Goal: Use online tool/utility: Utilize a website feature to perform a specific function

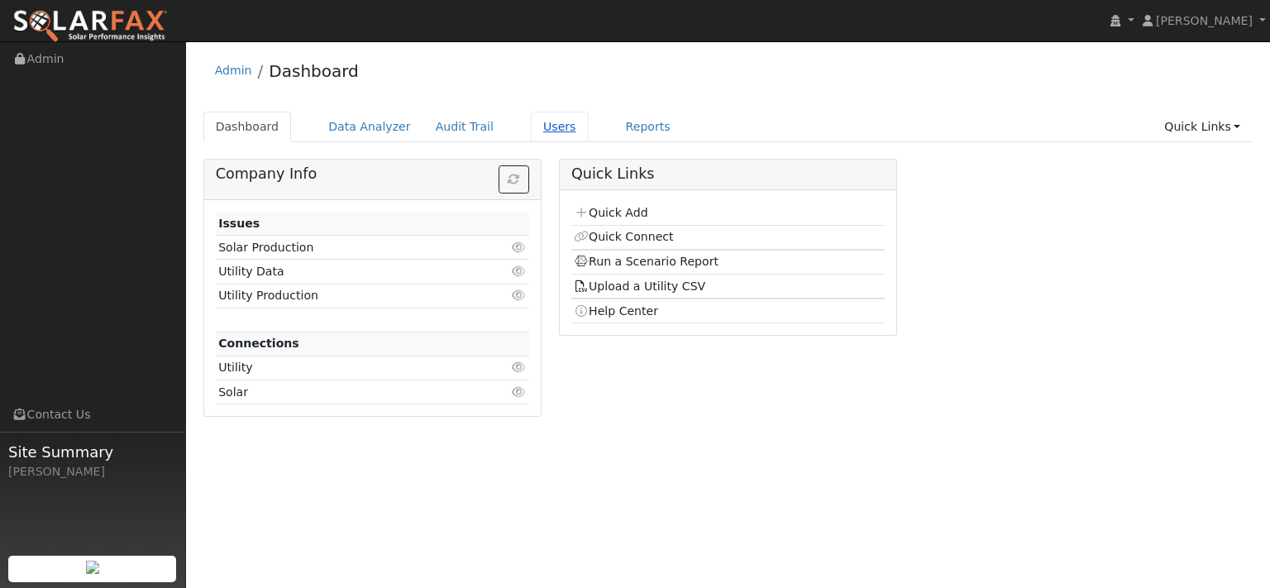
click at [589, 138] on link "Users" at bounding box center [560, 127] width 58 height 31
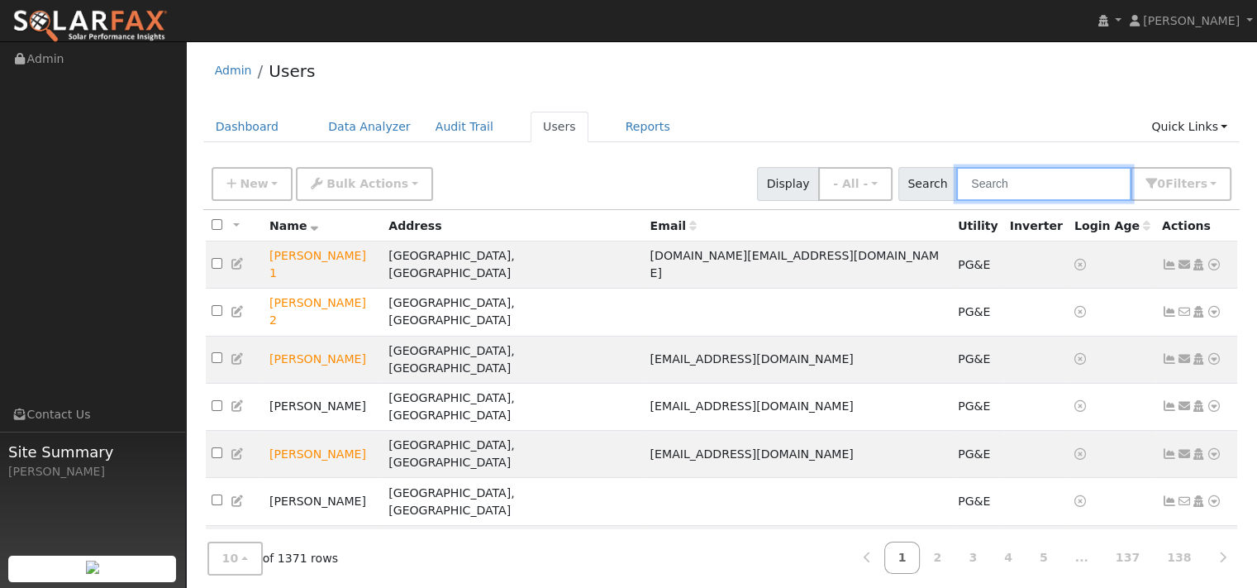
click at [965, 196] on input "text" at bounding box center [1043, 184] width 175 height 34
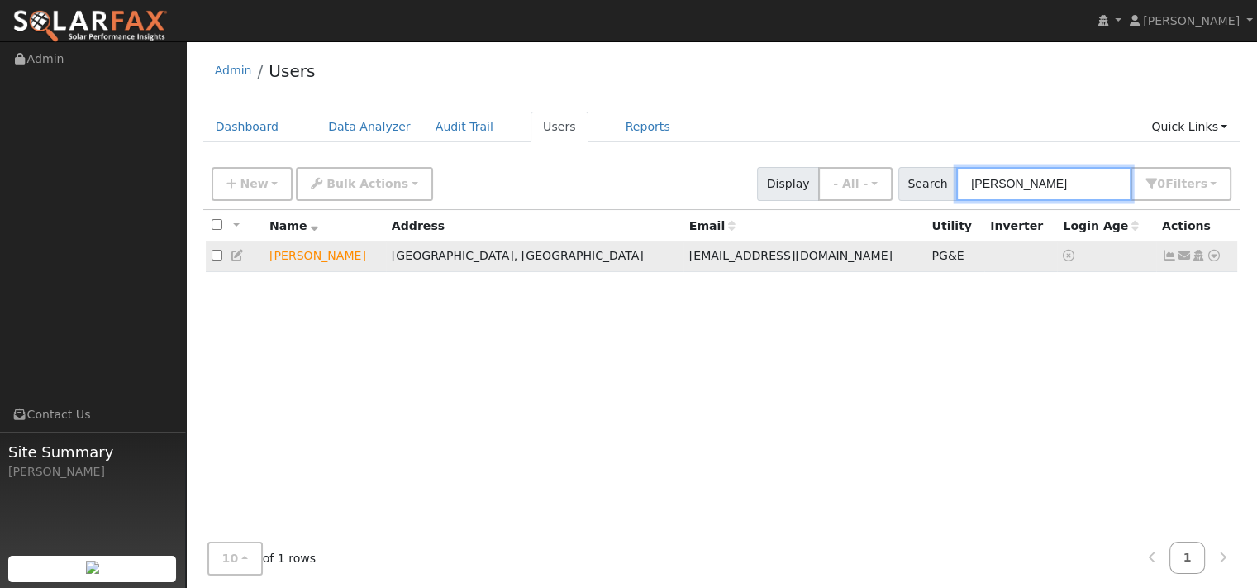
type input "yost"
click at [1207, 261] on icon at bounding box center [1214, 256] width 15 height 12
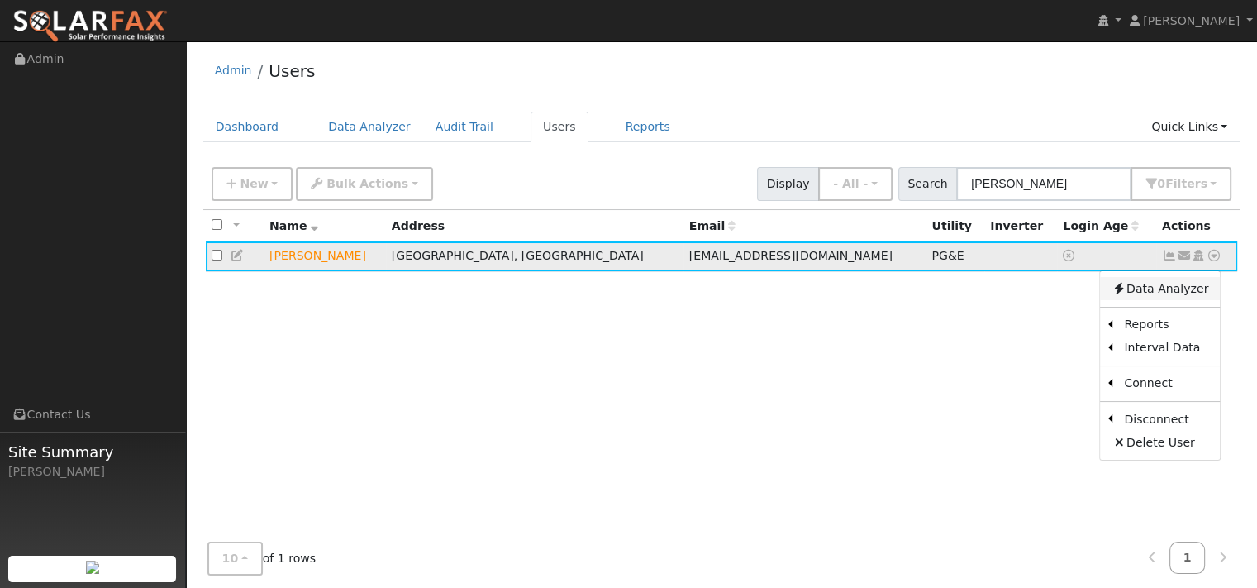
click at [1167, 300] on link "Data Analyzer" at bounding box center [1160, 288] width 120 height 23
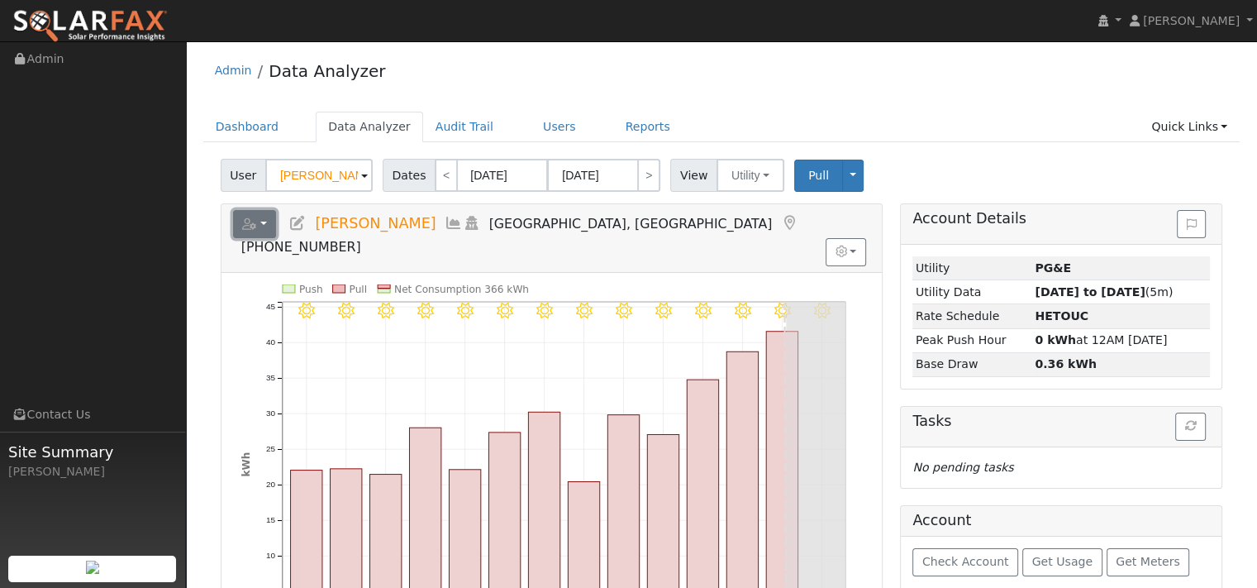
click at [255, 230] on icon "button" at bounding box center [249, 224] width 15 height 12
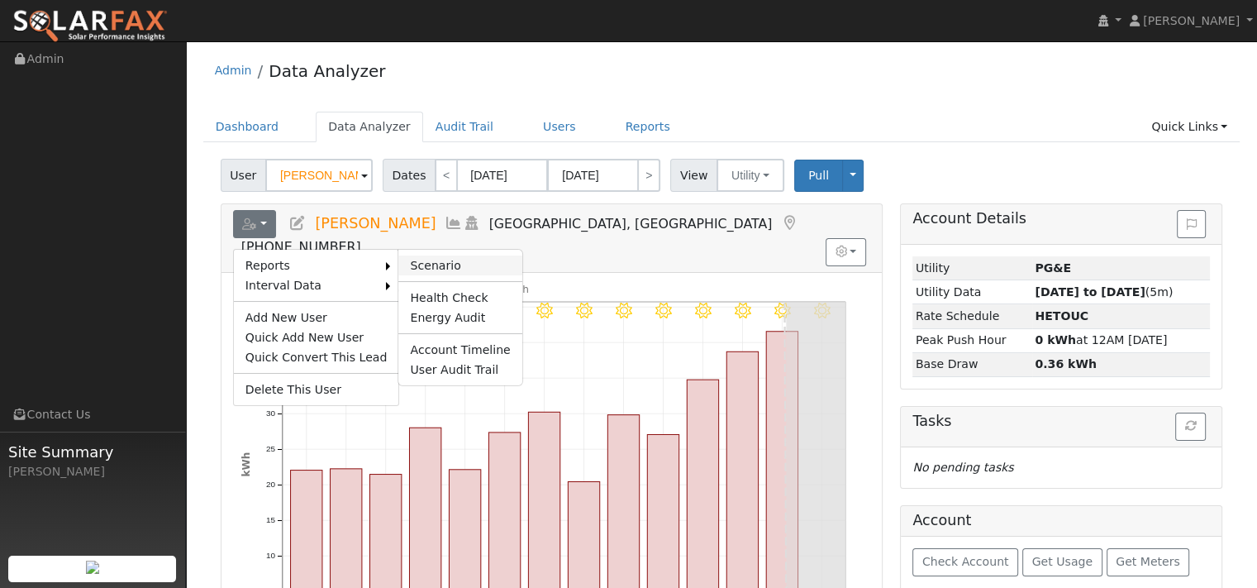
click at [450, 275] on link "Scenario" at bounding box center [459, 265] width 123 height 20
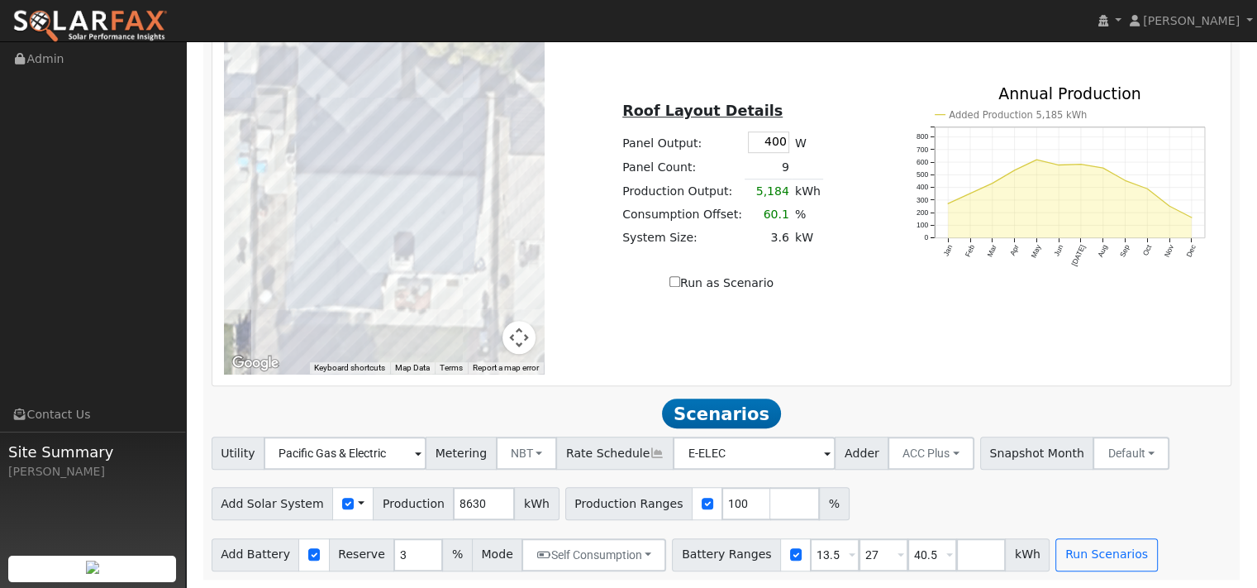
scroll to position [1323, 0]
click at [515, 487] on input "8630" at bounding box center [484, 503] width 62 height 33
type input "8"
type input "7998"
click at [322, 538] on div at bounding box center [313, 554] width 31 height 33
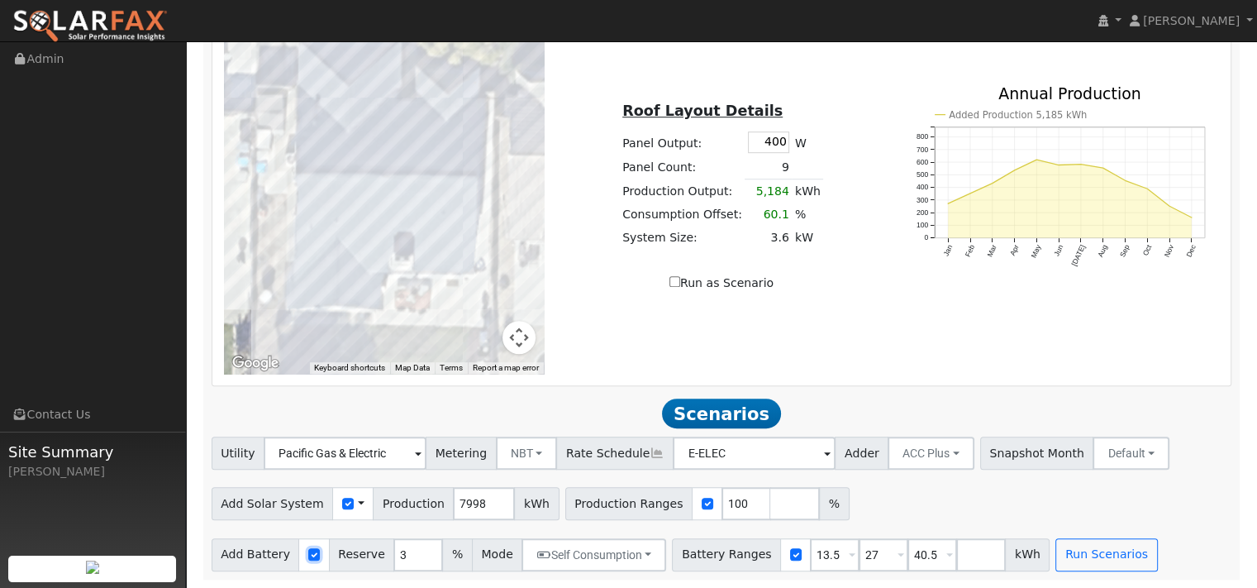
click at [320, 548] on input "checkbox" at bounding box center [314, 554] width 12 height 12
checkbox input "false"
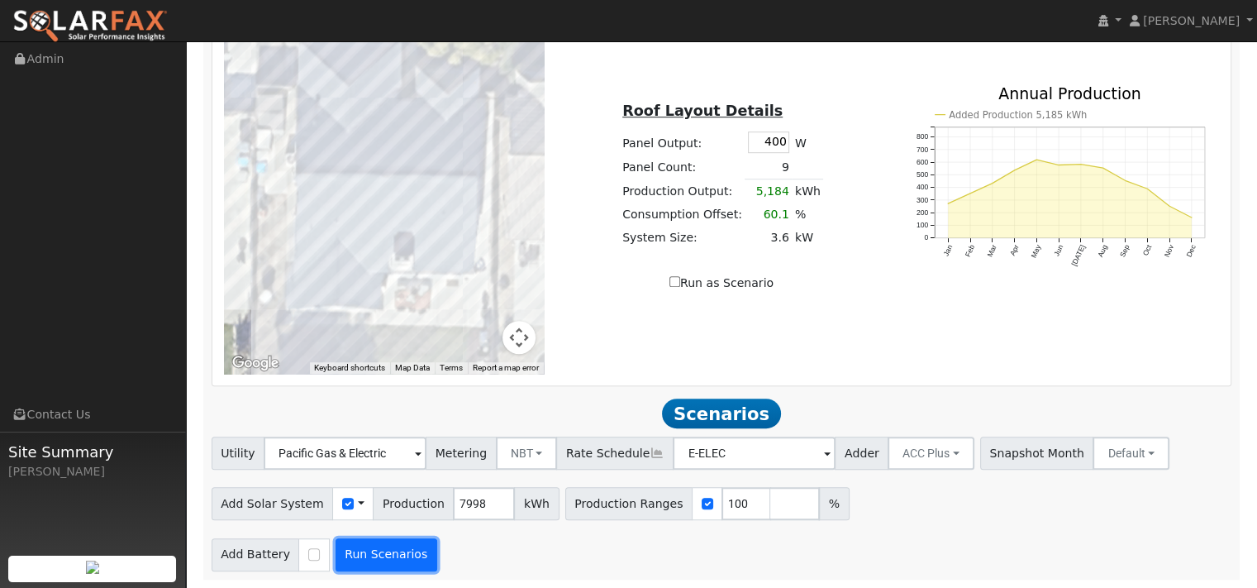
click at [408, 558] on button "Run Scenarios" at bounding box center [387, 554] width 102 height 33
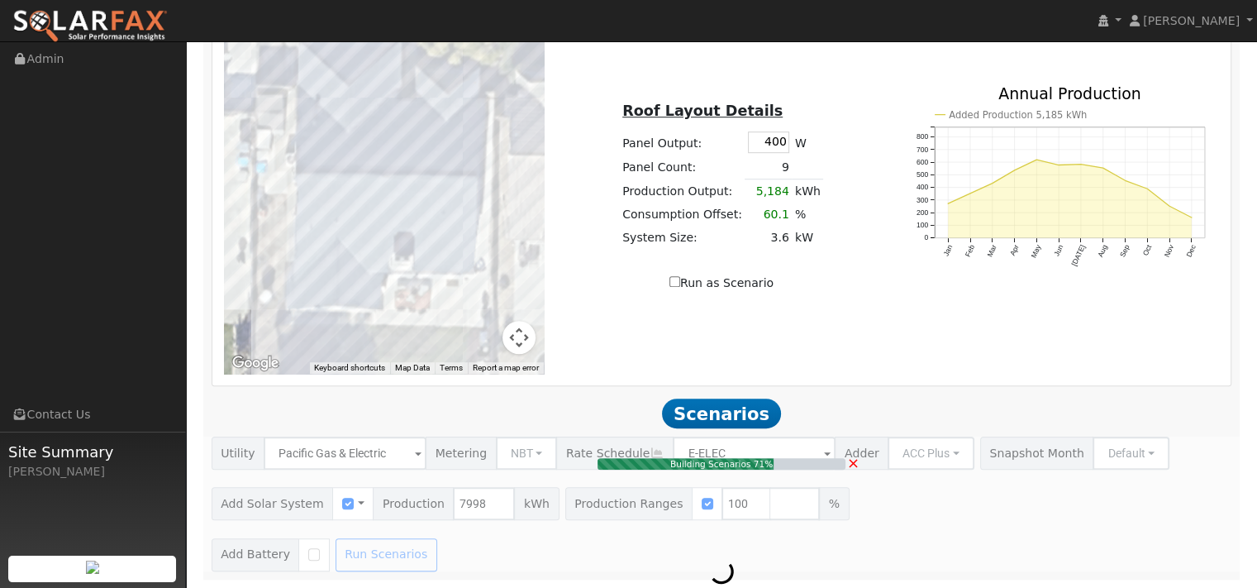
type input "5.3"
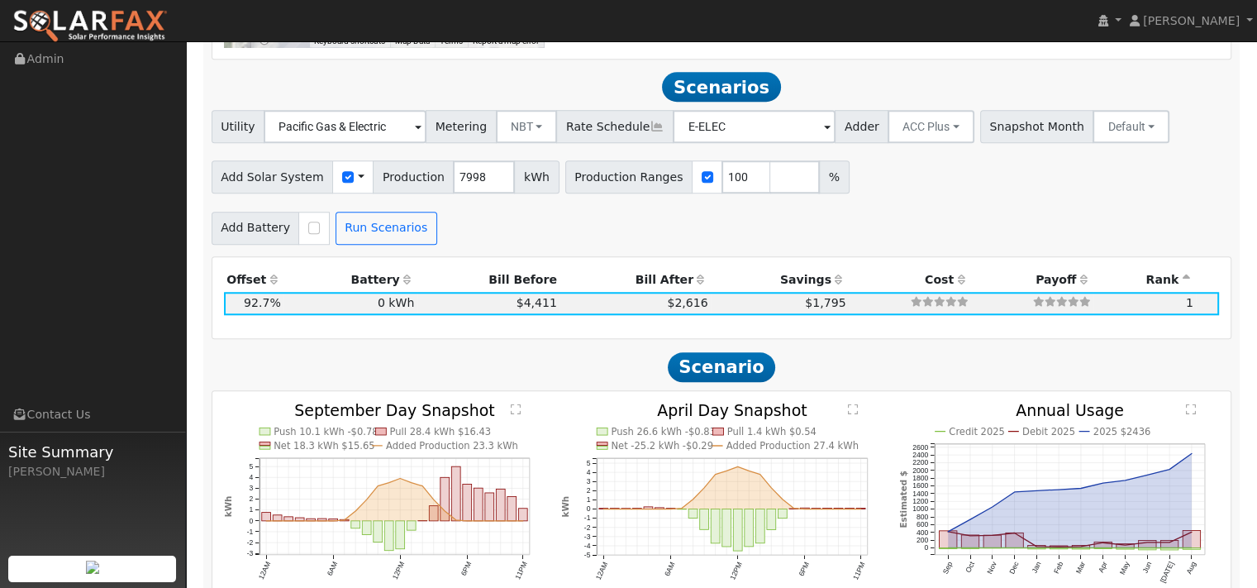
scroll to position [1570, 0]
